Goal: Find contact information: Find contact information

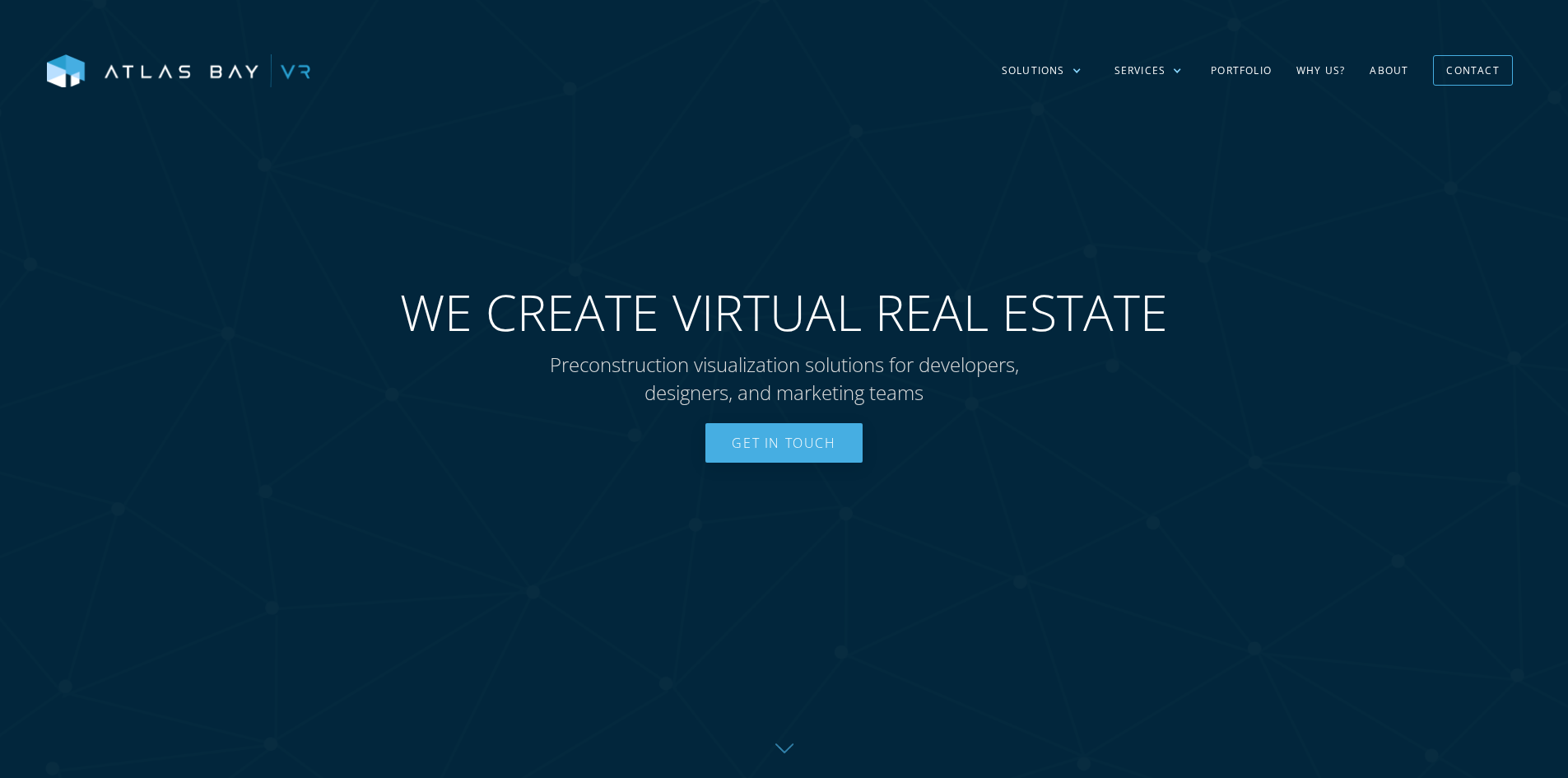
click at [848, 446] on link "Get In Touch" at bounding box center [784, 443] width 156 height 39
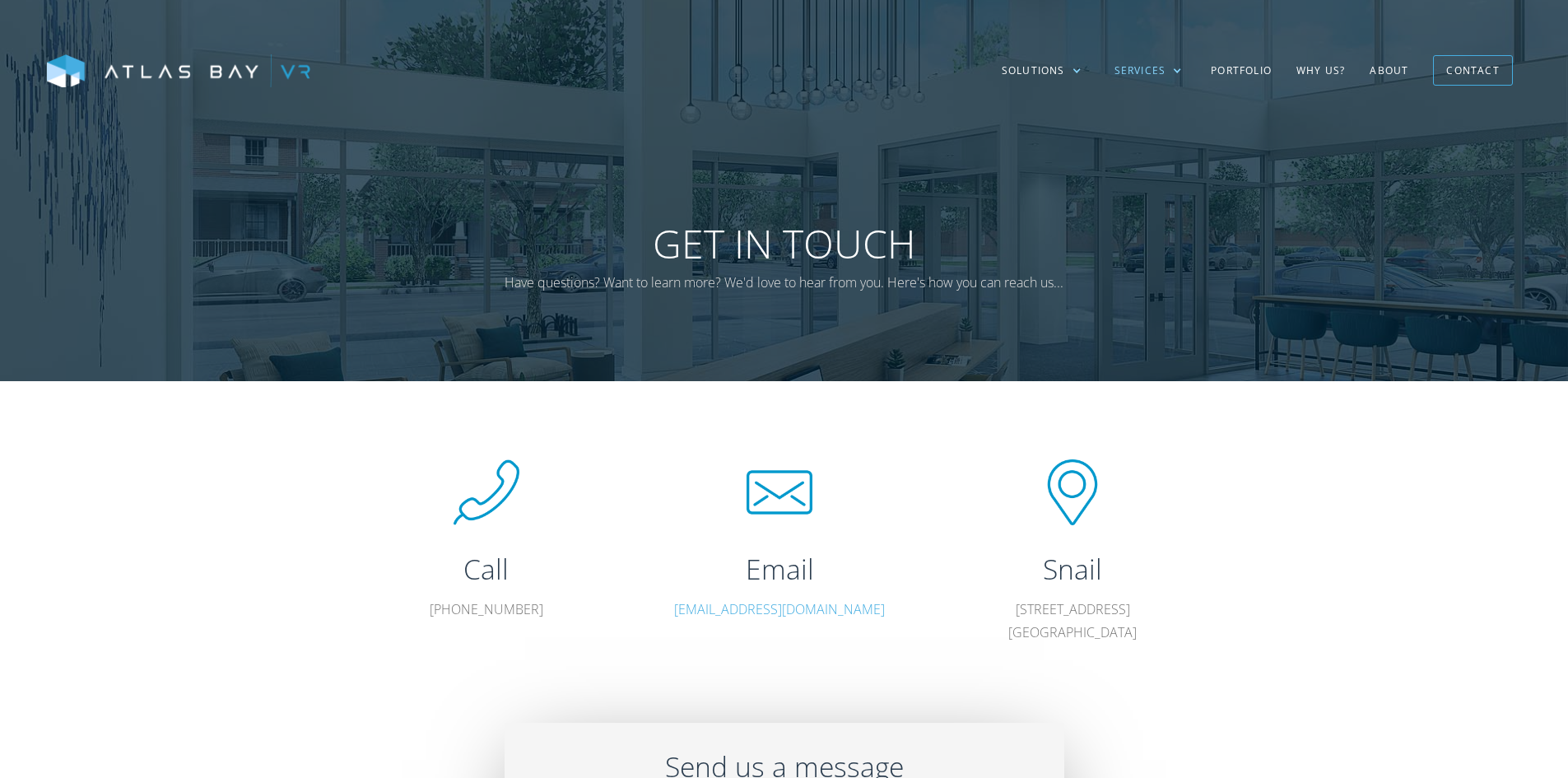
click at [1166, 73] on div "Services" at bounding box center [1140, 71] width 52 height 15
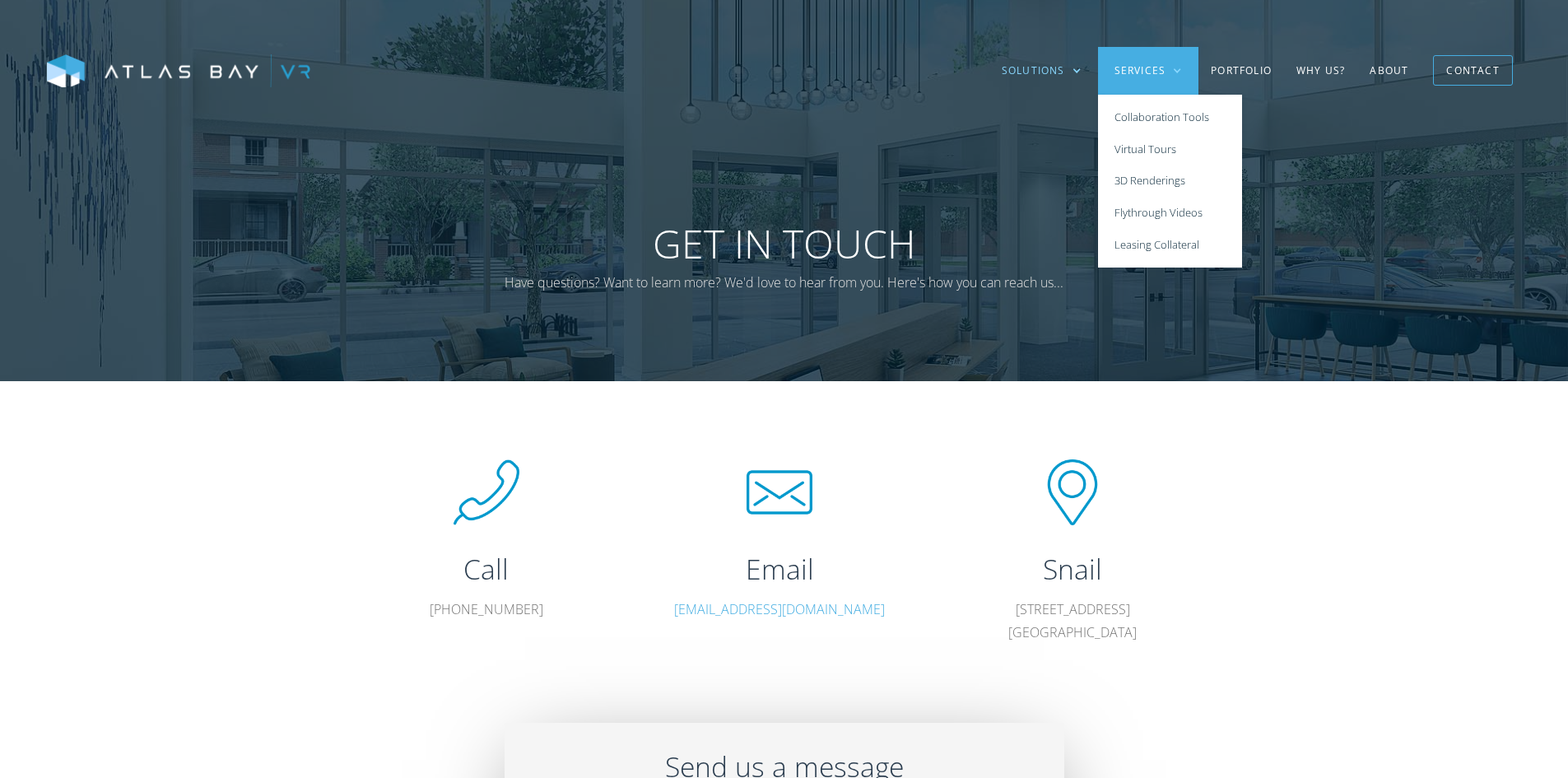
click at [1071, 75] on div "Solutions" at bounding box center [1042, 71] width 113 height 48
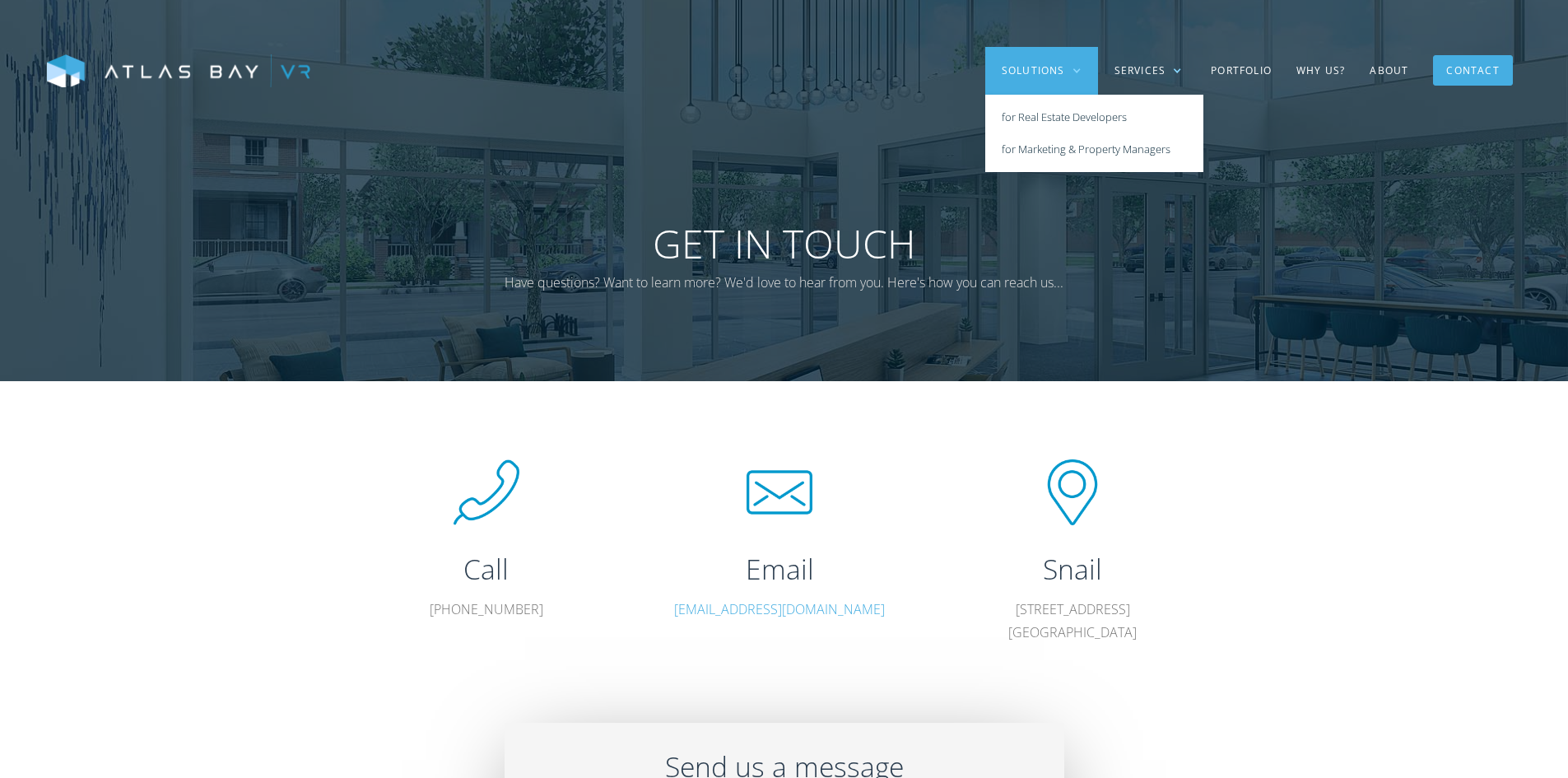
click at [1468, 74] on div "Contact" at bounding box center [1473, 71] width 53 height 26
